Goal: Find specific page/section: Find specific page/section

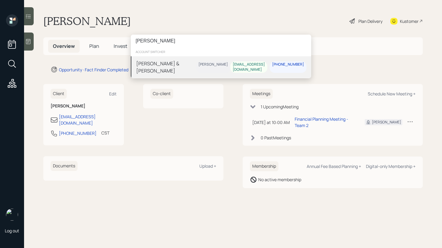
type input "[PERSON_NAME]"
click at [167, 64] on div "[PERSON_NAME] & [PERSON_NAME]" at bounding box center [166, 67] width 60 height 14
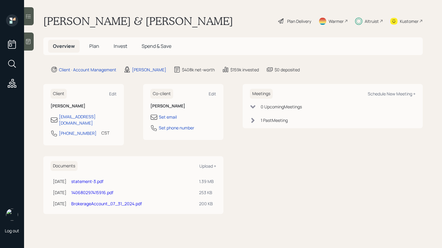
click at [120, 46] on span "Invest" at bounding box center [121, 46] width 14 height 7
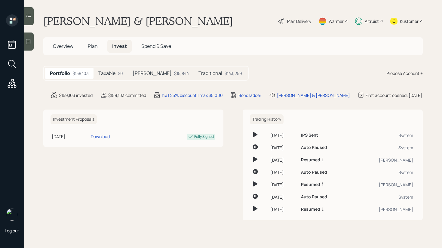
click at [30, 15] on icon at bounding box center [28, 16] width 6 height 6
